Goal: Navigation & Orientation: Find specific page/section

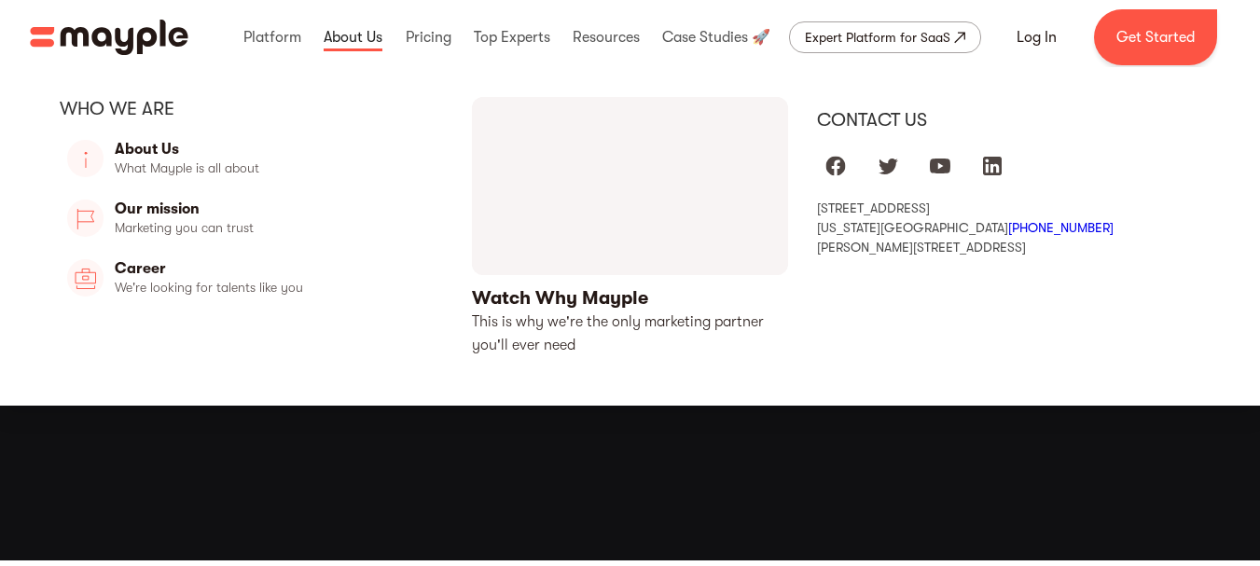
click at [377, 39] on link at bounding box center [353, 37] width 68 height 60
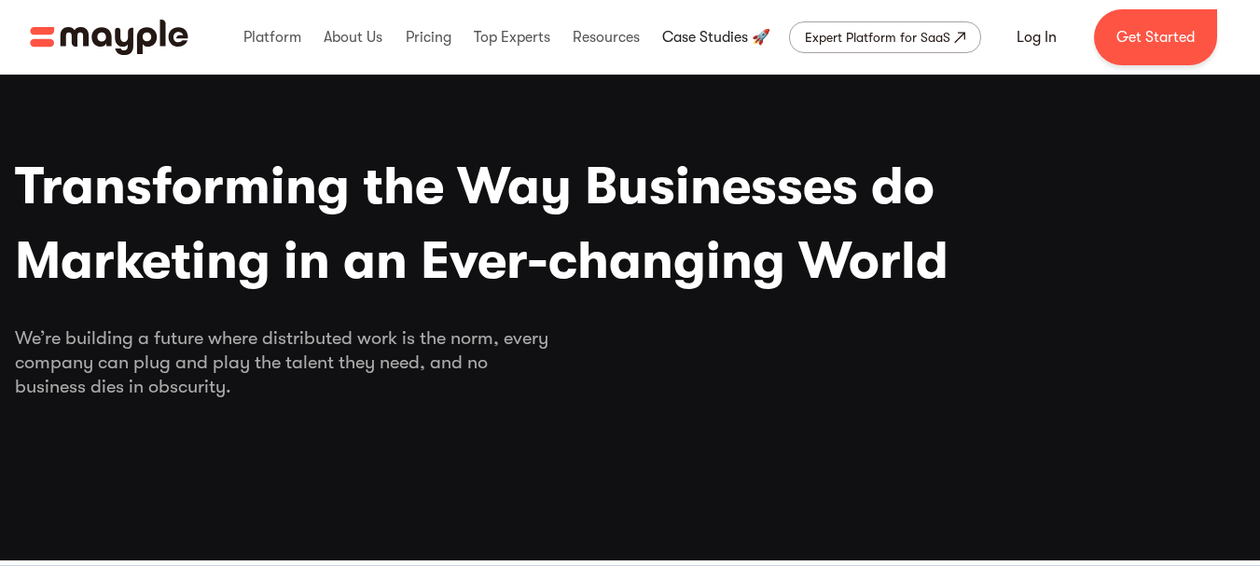
click at [724, 34] on link at bounding box center [715, 37] width 117 height 60
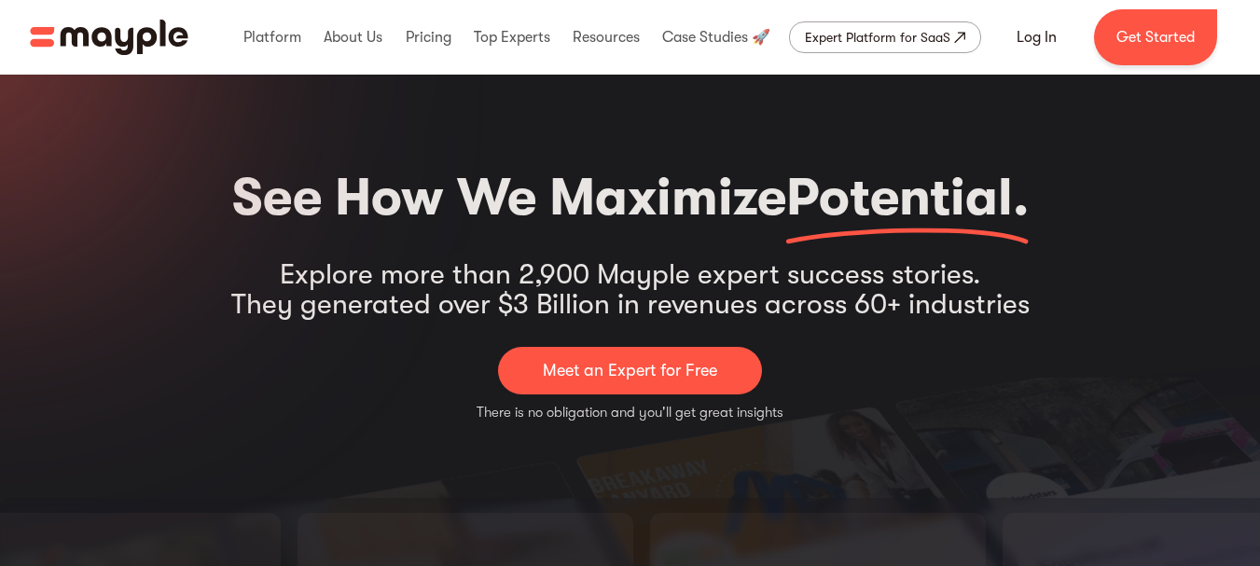
click at [82, 31] on img "home" at bounding box center [109, 37] width 159 height 35
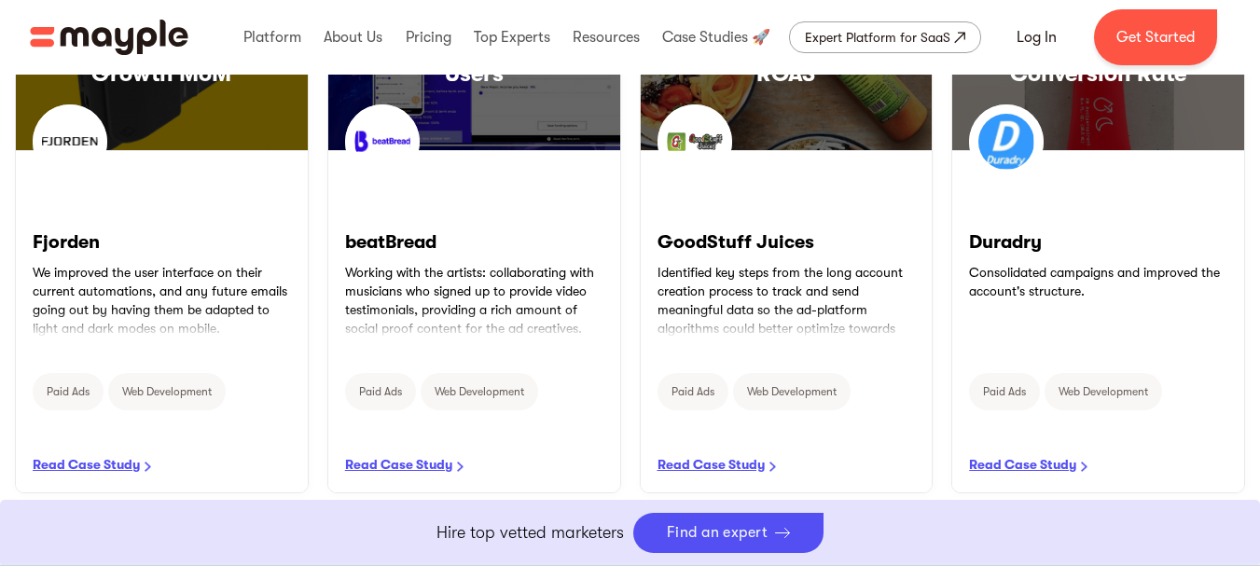
scroll to position [922, 0]
